Goal: Transaction & Acquisition: Purchase product/service

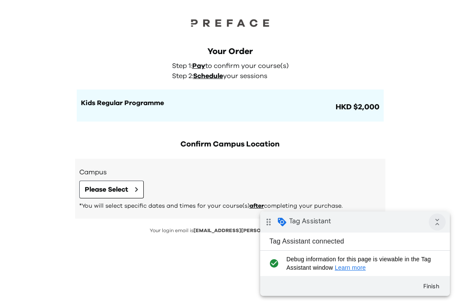
click at [440, 222] on icon "collapse_all" at bounding box center [437, 221] width 17 height 17
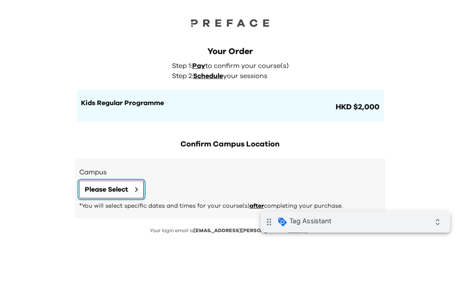
click at [132, 194] on button "Please Select" at bounding box center [111, 190] width 65 height 18
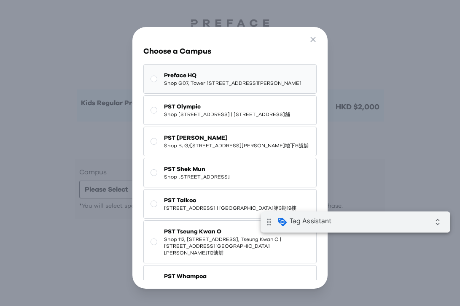
click at [241, 86] on span "Shop G07, Tower 535, 535 Jaffe Road, Causeway Bay | 銅鑼灣謝斐道535號Tower 535 地下G07號舖" at bounding box center [233, 83] width 138 height 7
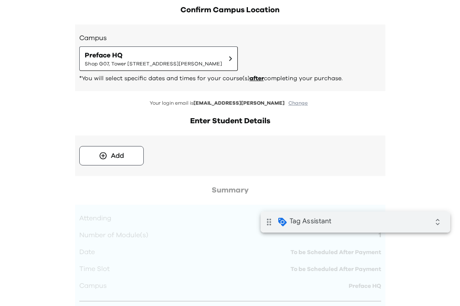
scroll to position [167, 0]
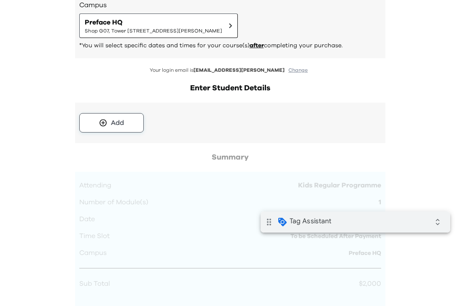
click at [121, 119] on div "Add" at bounding box center [117, 123] width 13 height 10
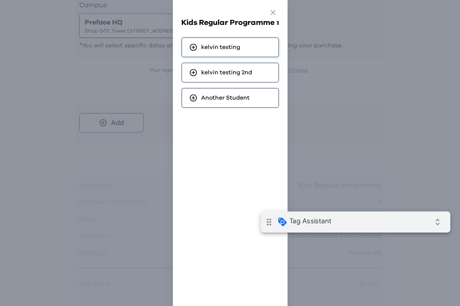
click at [235, 46] on span "kelvin testing" at bounding box center [220, 47] width 39 height 8
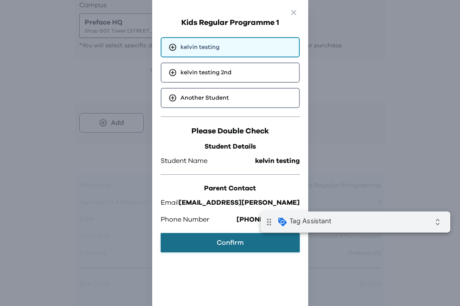
click at [227, 238] on button "Confirm" at bounding box center [230, 242] width 139 height 19
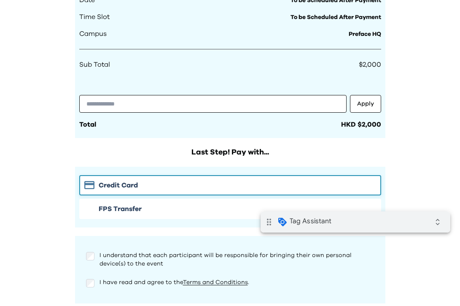
scroll to position [410, 0]
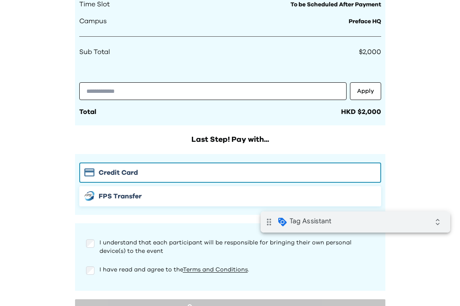
click at [120, 197] on span "FPS Transfer" at bounding box center [120, 196] width 43 height 10
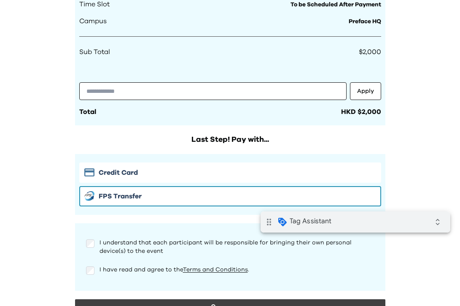
scroll to position [470, 0]
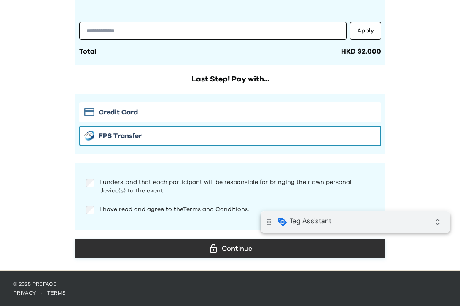
click at [243, 251] on div "Continue" at bounding box center [230, 248] width 297 height 13
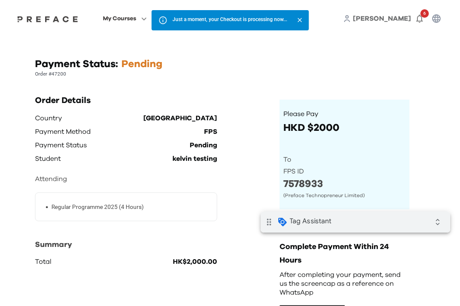
click at [303, 21] on icon "Close" at bounding box center [299, 19] width 7 height 7
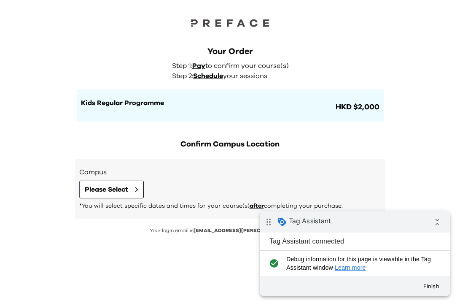
scroll to position [36, 0]
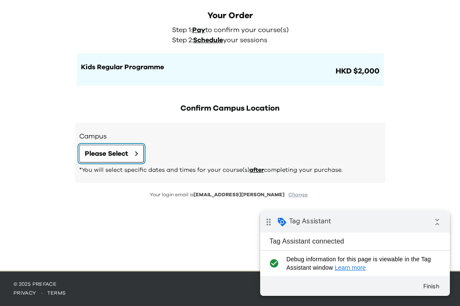
click at [105, 147] on button "Please Select" at bounding box center [111, 154] width 65 height 18
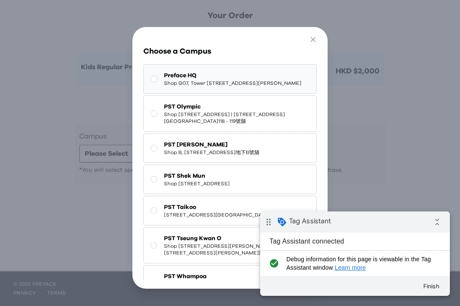
click at [217, 78] on span "Preface HQ" at bounding box center [233, 75] width 138 height 8
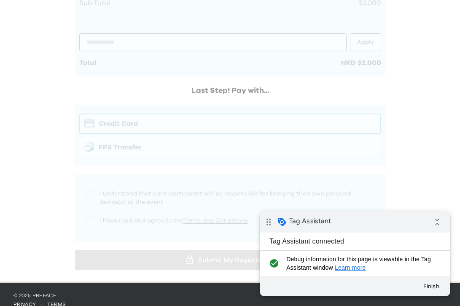
scroll to position [442, 0]
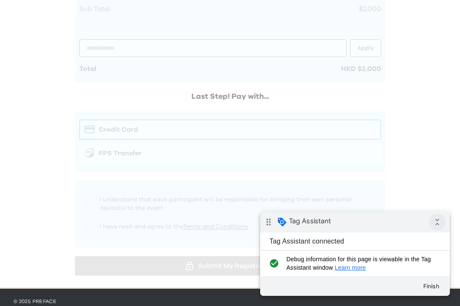
click at [433, 221] on icon "collapse_all" at bounding box center [437, 221] width 17 height 17
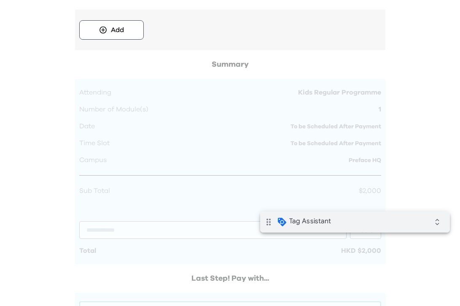
scroll to position [241, 0]
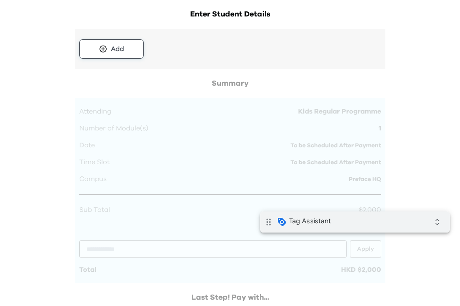
click at [132, 46] on button "Add" at bounding box center [111, 48] width 65 height 19
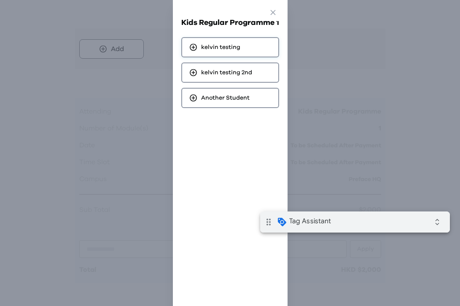
click at [210, 47] on span "kelvin testing" at bounding box center [220, 47] width 39 height 8
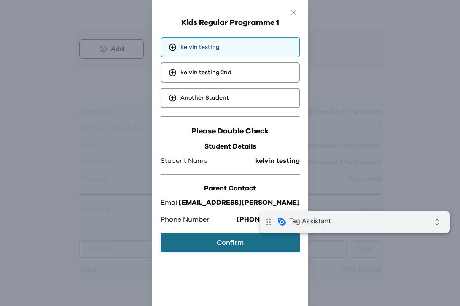
click at [226, 247] on button "Confirm" at bounding box center [230, 242] width 139 height 19
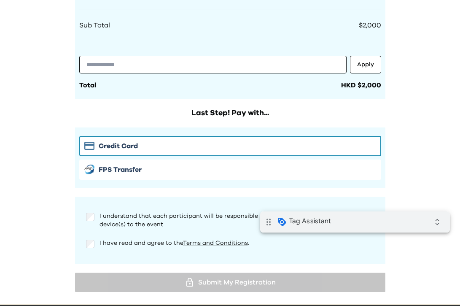
scroll to position [470, 0]
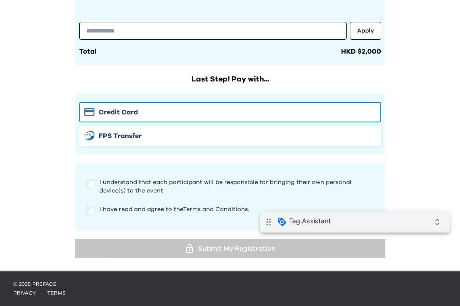
click at [110, 137] on span "FPS Transfer" at bounding box center [120, 136] width 43 height 10
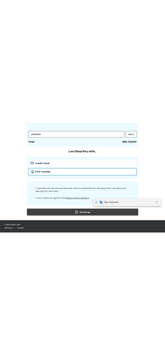
scroll to position [409, 0]
